Goal: Transaction & Acquisition: Purchase product/service

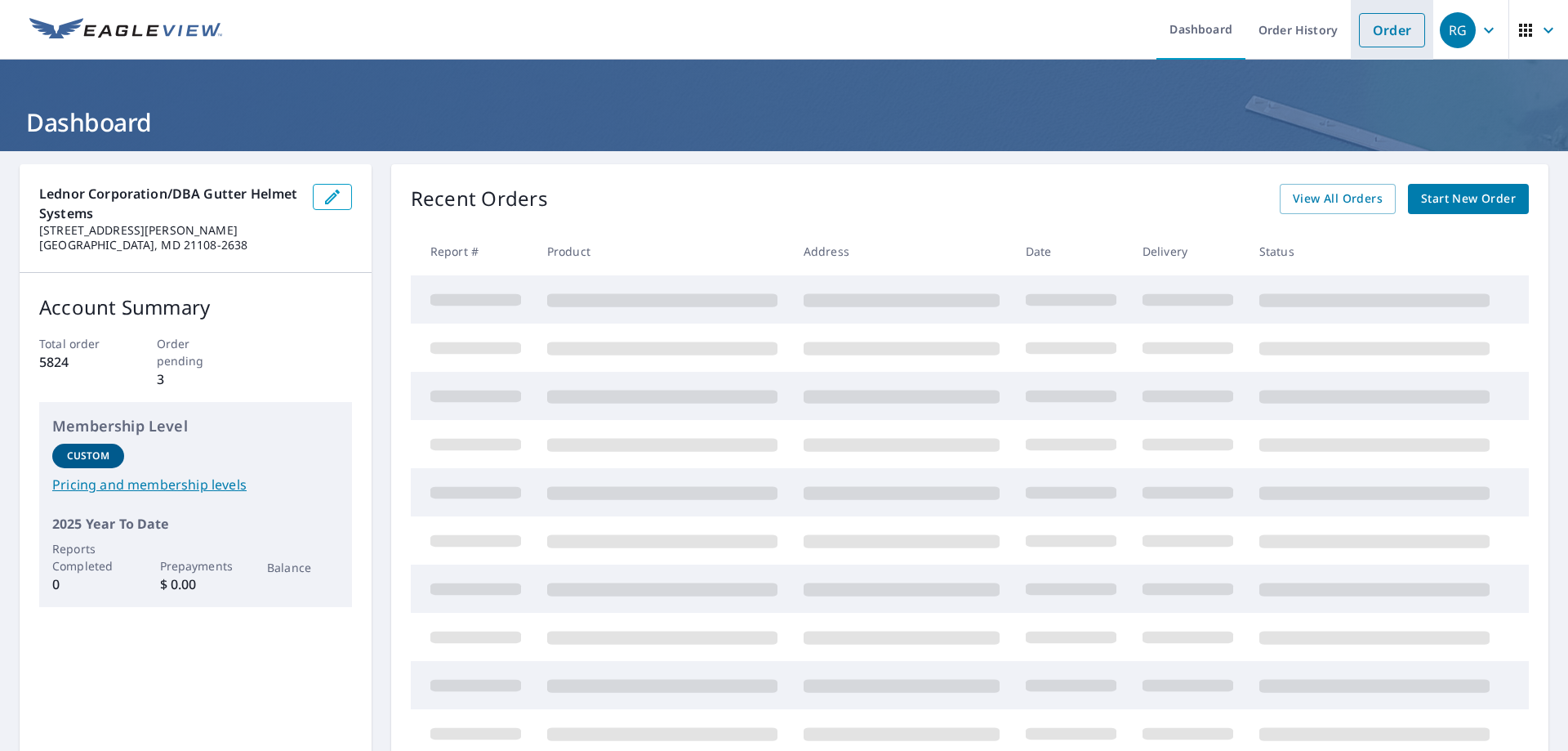
click at [1398, 32] on link "Order" at bounding box center [1392, 30] width 66 height 34
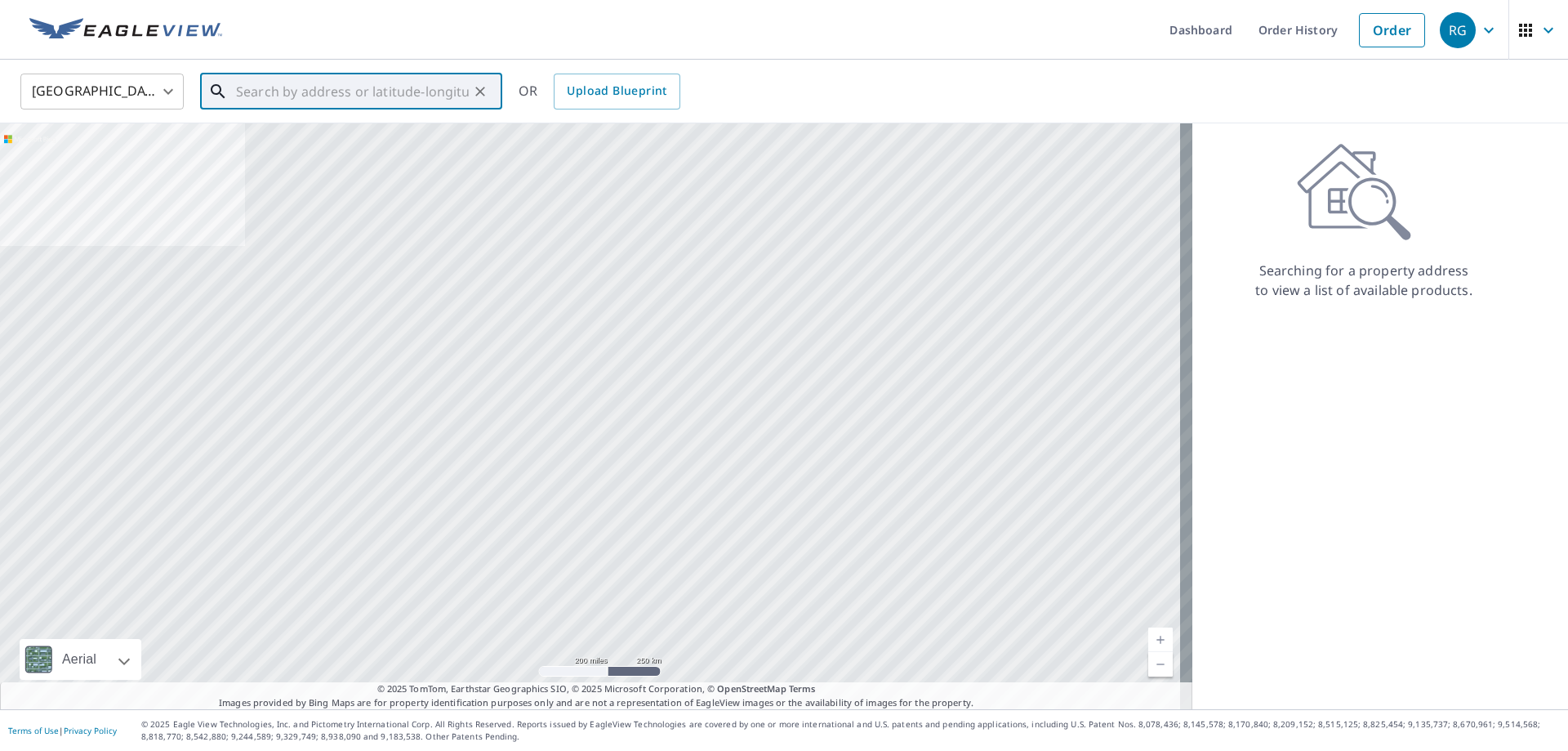
click at [431, 97] on input "text" at bounding box center [352, 91] width 232 height 46
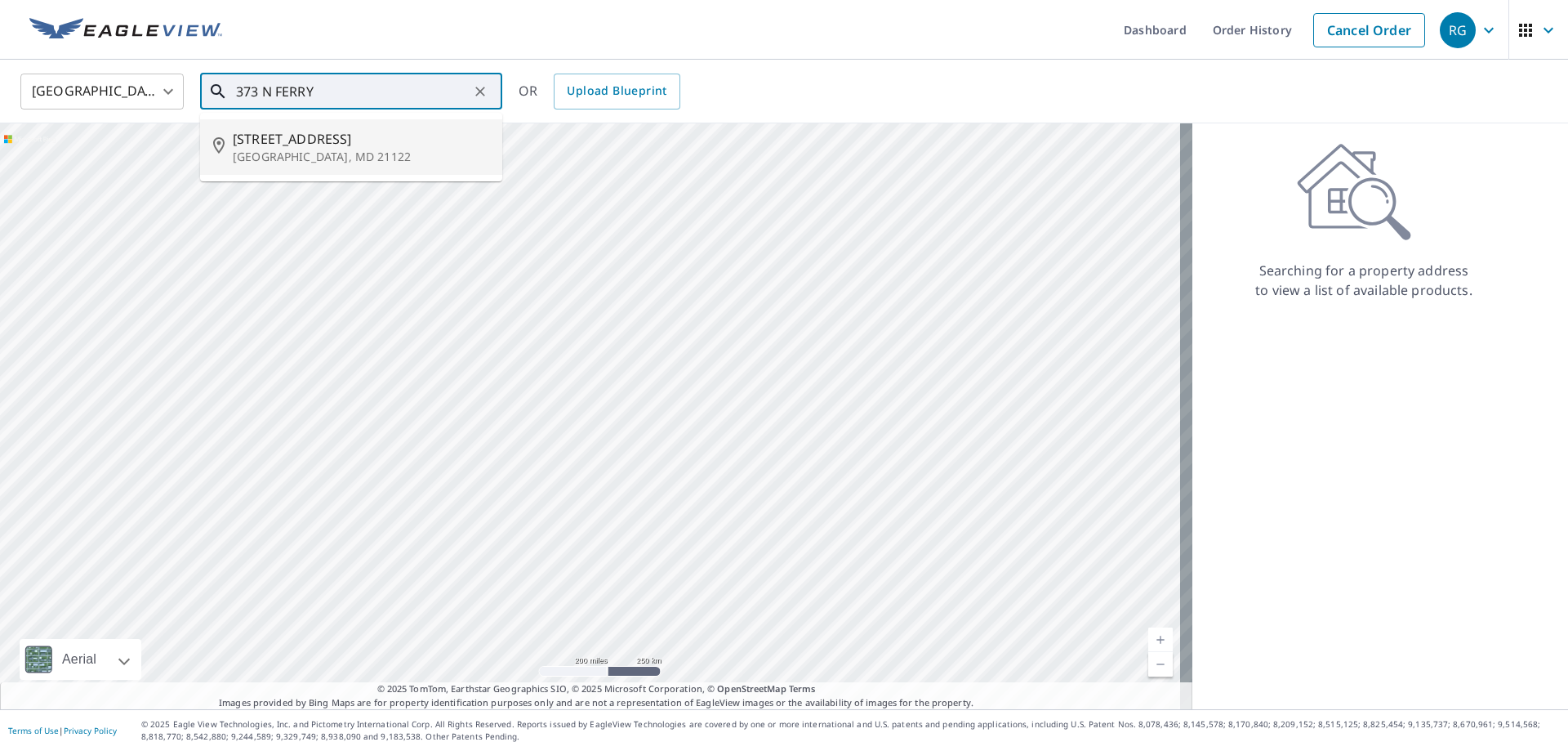
click at [332, 139] on span "[STREET_ADDRESS]" at bounding box center [361, 139] width 257 height 20
type input "[STREET_ADDRESS]"
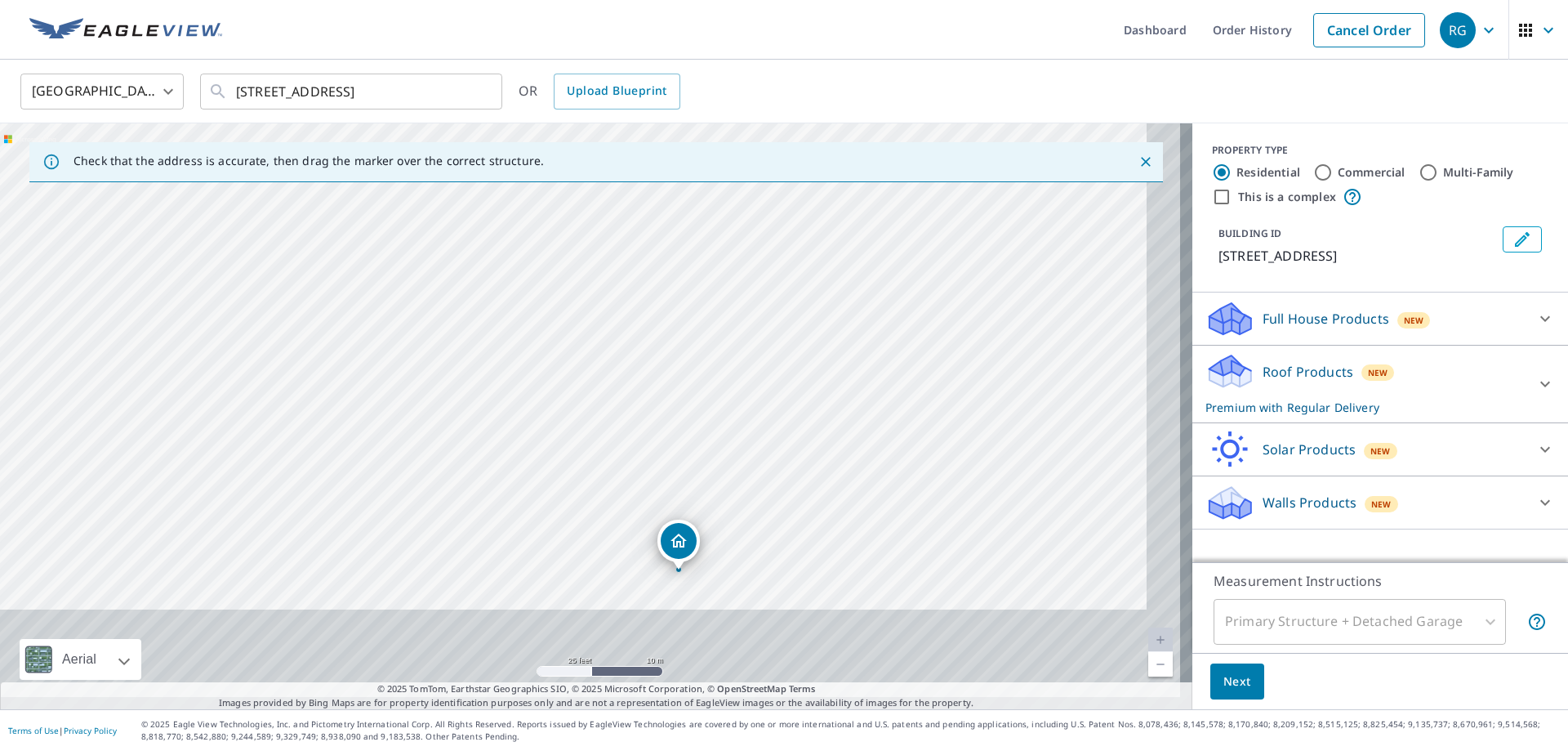
drag, startPoint x: 851, startPoint y: 522, endPoint x: 742, endPoint y: 347, distance: 206.2
click at [742, 347] on div "[STREET_ADDRESS]" at bounding box center [596, 416] width 1193 height 586
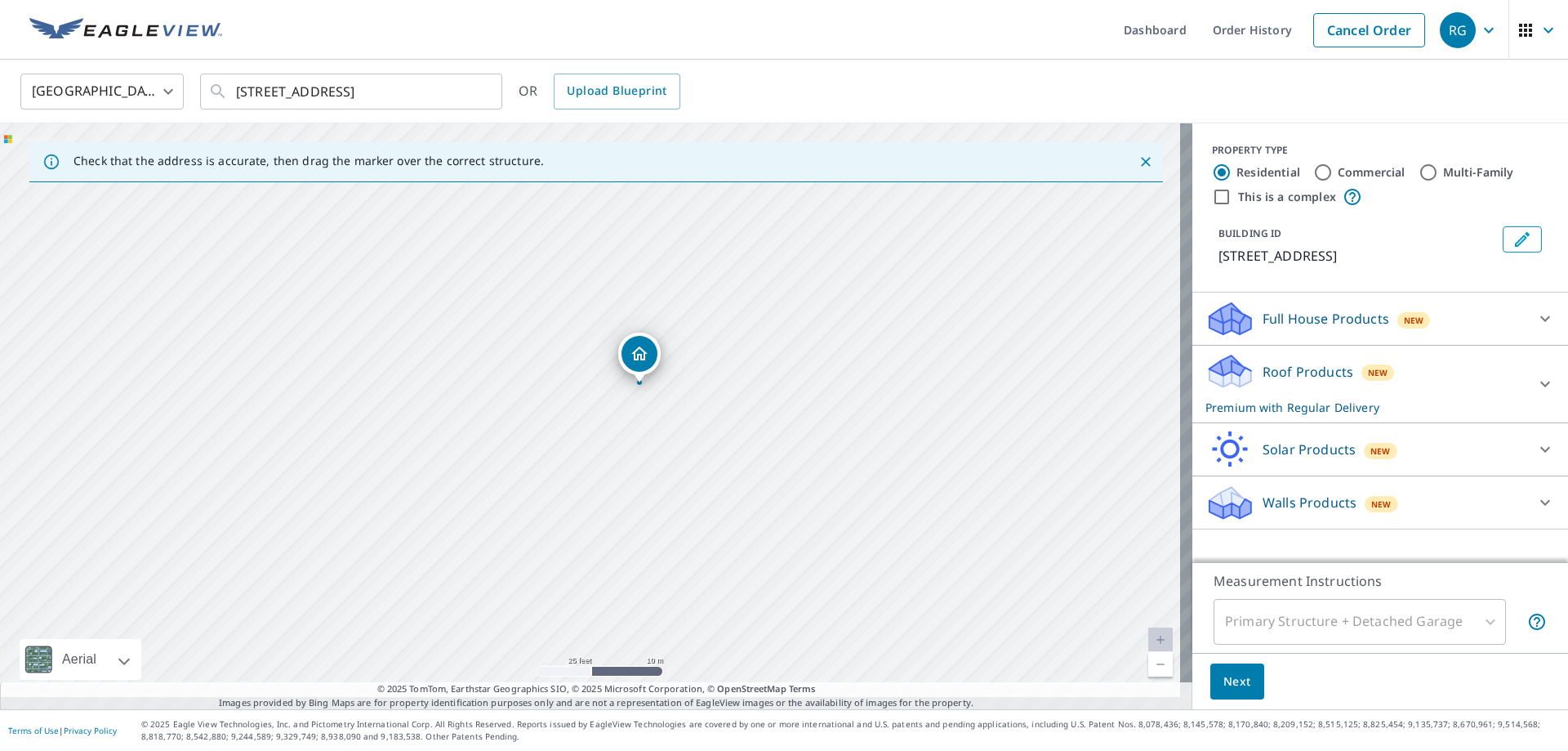
drag, startPoint x: 730, startPoint y: 373, endPoint x: 690, endPoint y: 185, distance: 192.2
click at [690, 185] on div "[STREET_ADDRESS]" at bounding box center [596, 416] width 1193 height 586
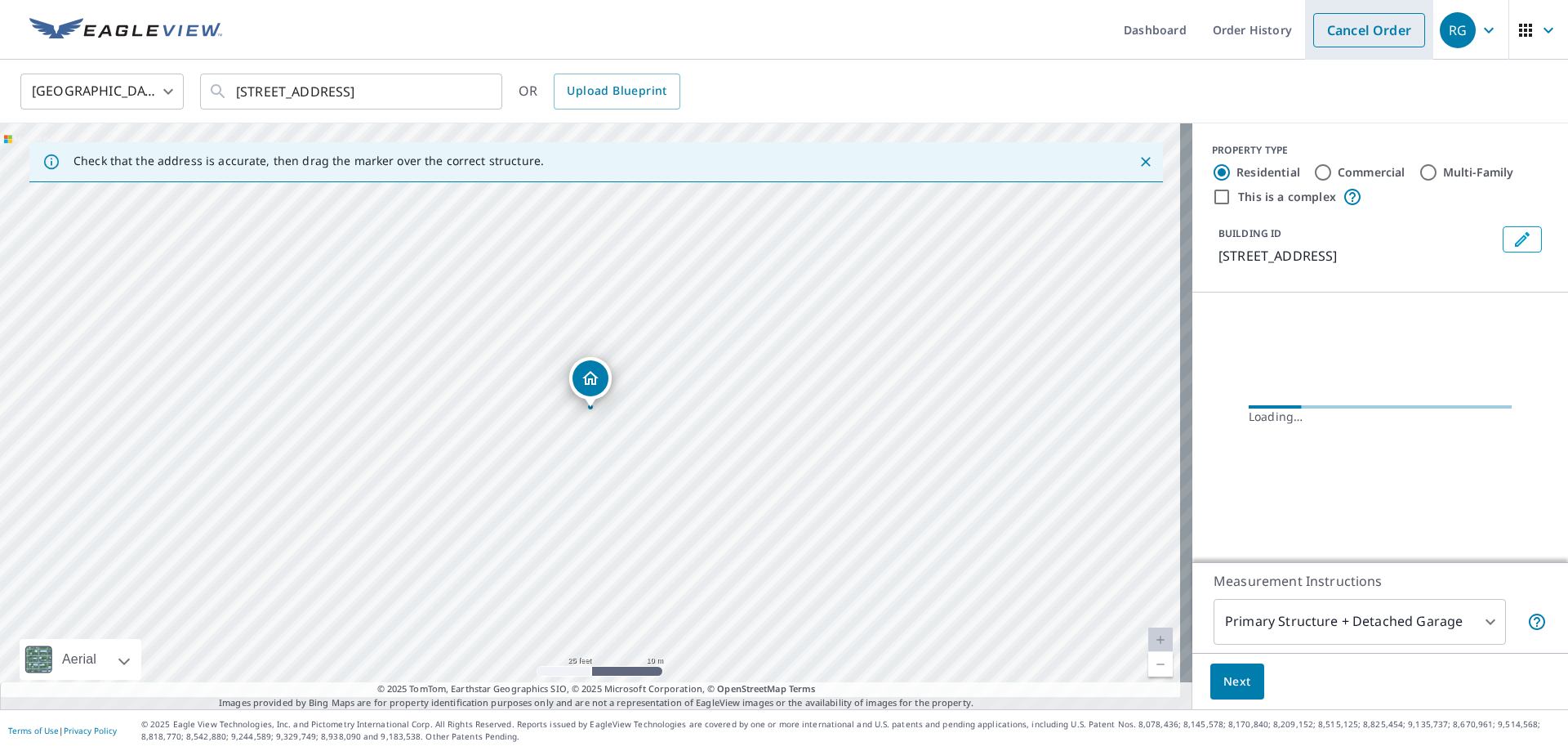
click at [1353, 25] on link "Cancel Order" at bounding box center [1370, 30] width 112 height 34
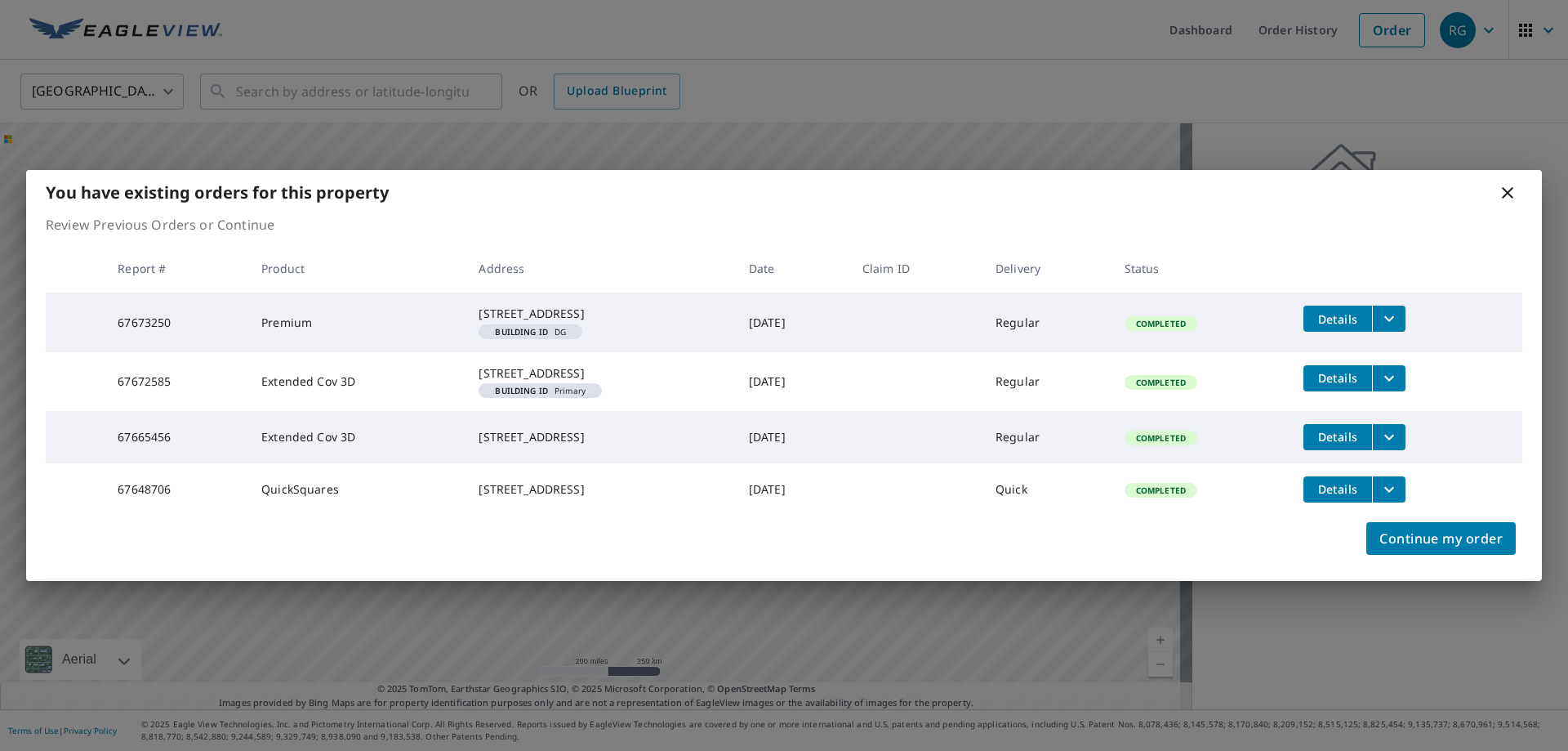
click at [537, 306] on div "[STREET_ADDRESS]" at bounding box center [600, 314] width 243 height 16
click at [1399, 309] on icon "filesDropdownBtn-67673250" at bounding box center [1390, 318] width 20 height 20
